Goal: Find contact information: Find contact information

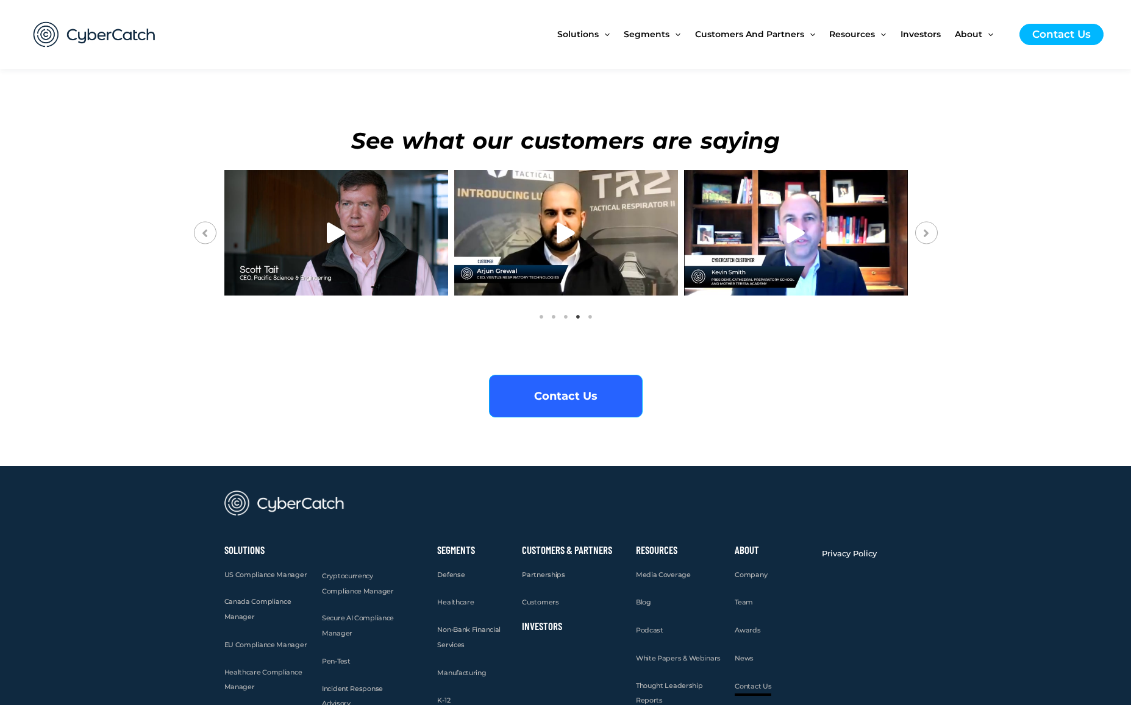
scroll to position [4471, 0]
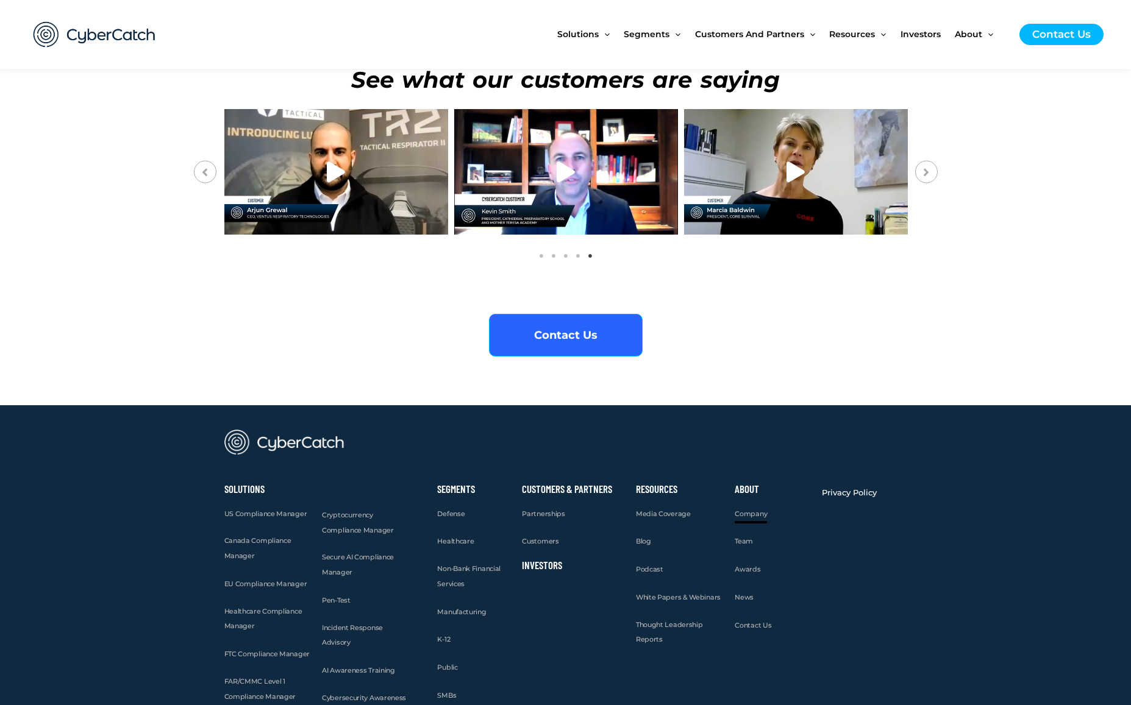
click at [750, 510] on span "Company" at bounding box center [751, 514] width 32 height 9
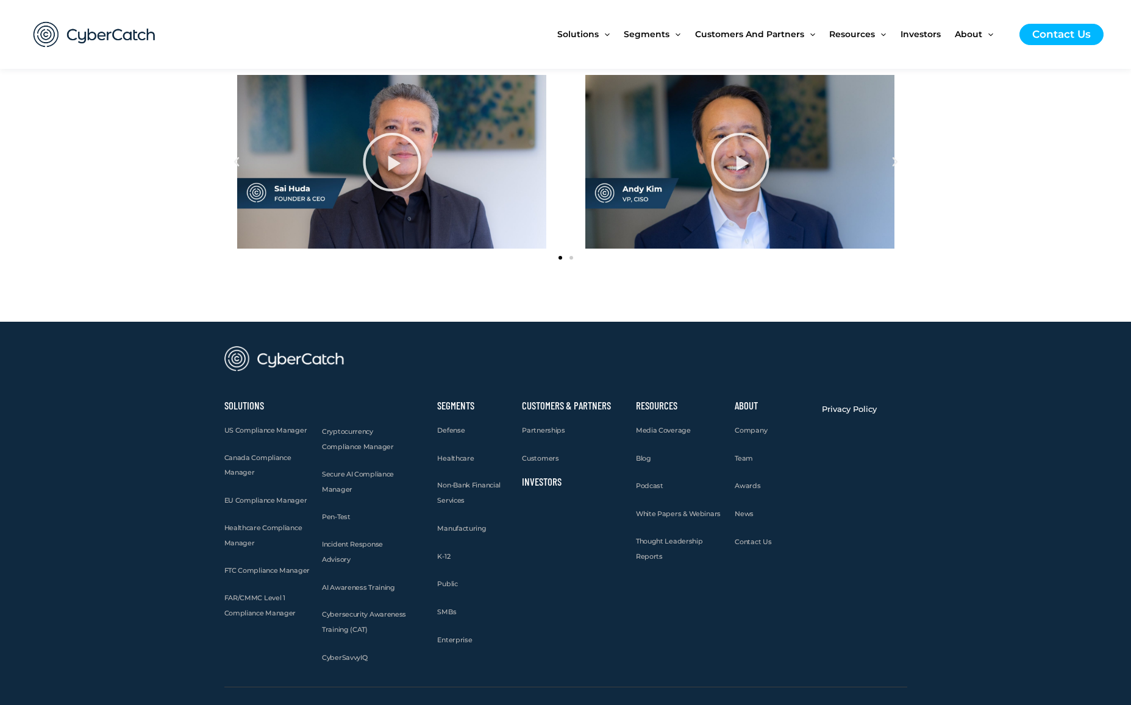
scroll to position [1484, 0]
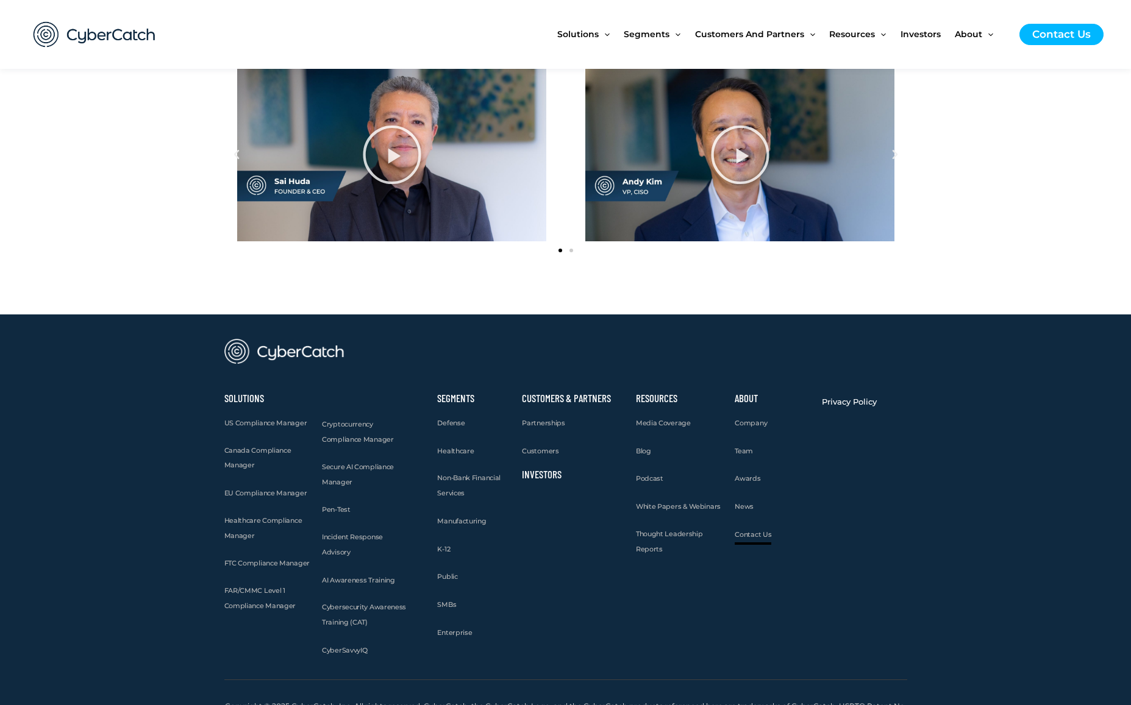
click at [750, 533] on span "Contact Us" at bounding box center [753, 534] width 37 height 9
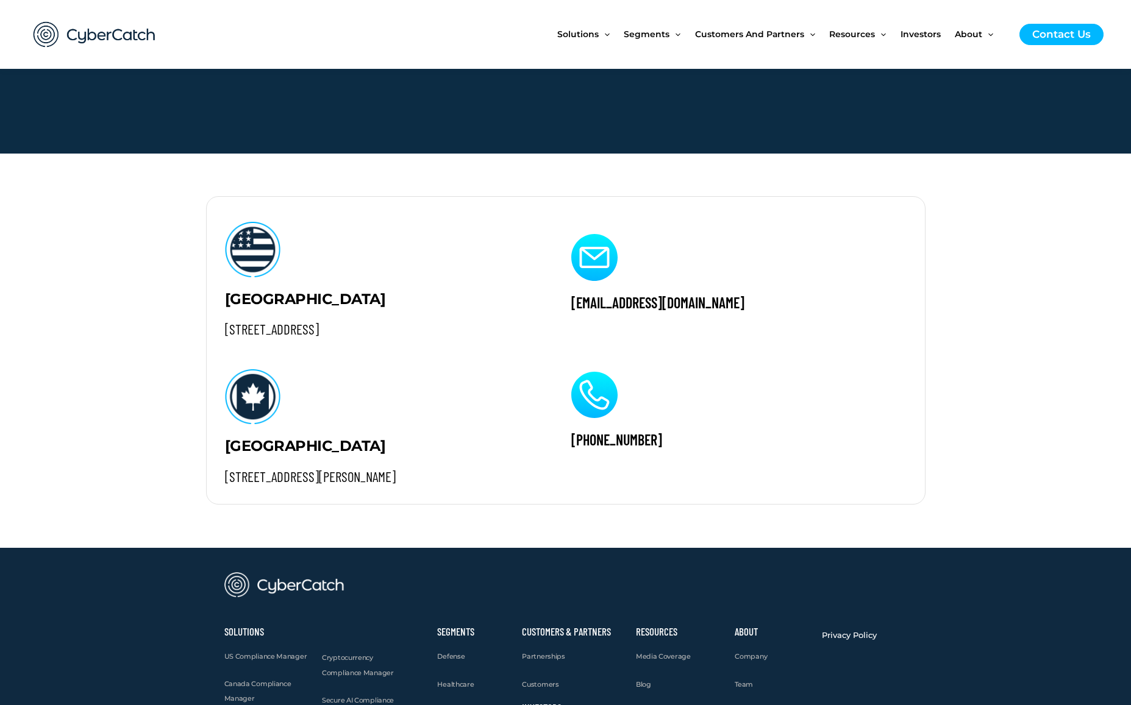
scroll to position [1190, 0]
